Goal: Task Accomplishment & Management: Manage account settings

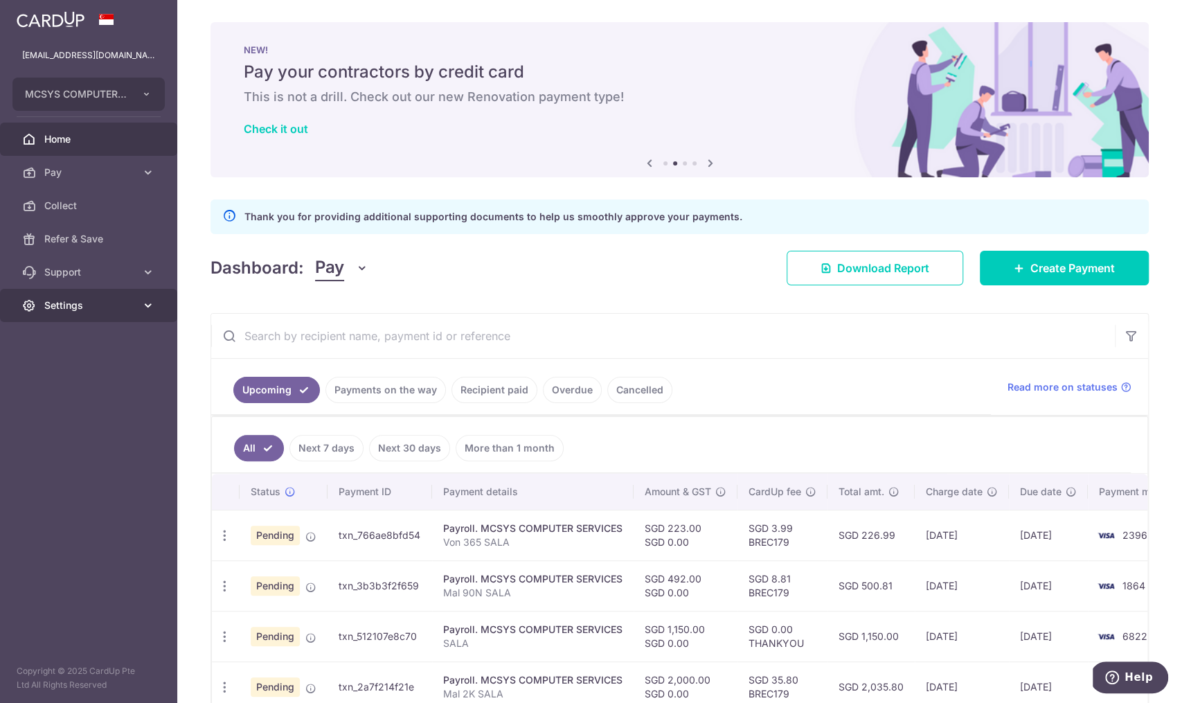
click at [154, 314] on link "Settings" at bounding box center [88, 305] width 177 height 33
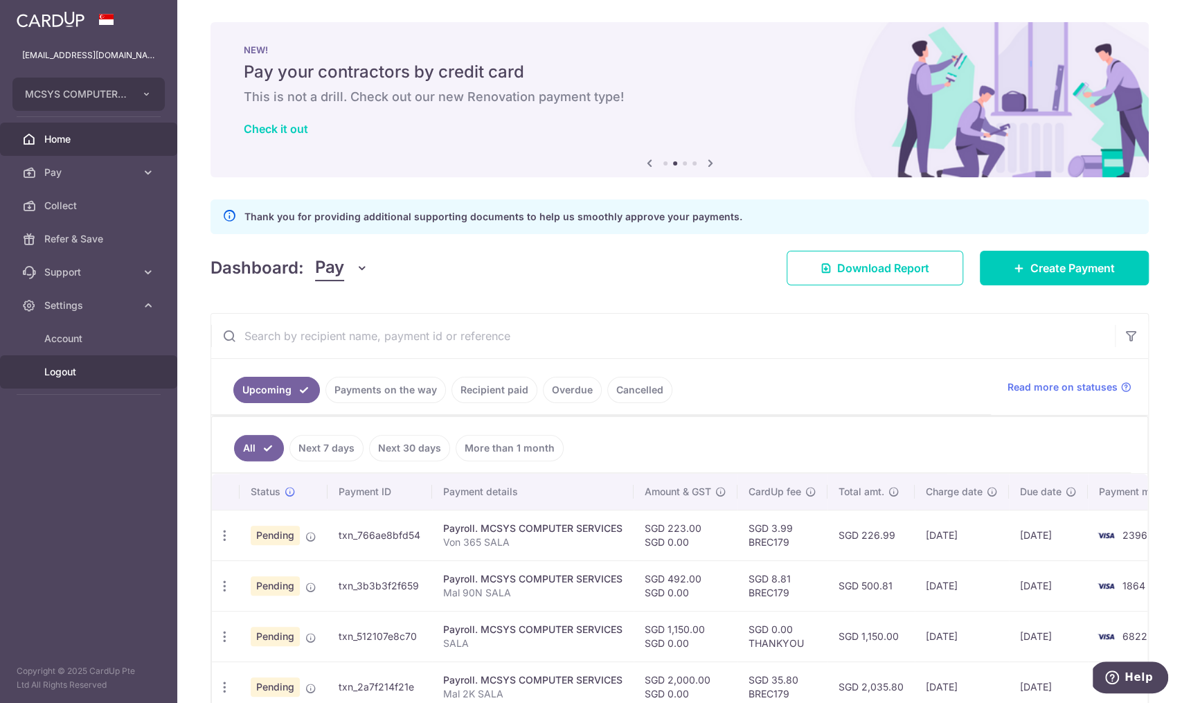
click at [124, 370] on span "Logout" at bounding box center [89, 372] width 91 height 14
